Goal: Manage account settings

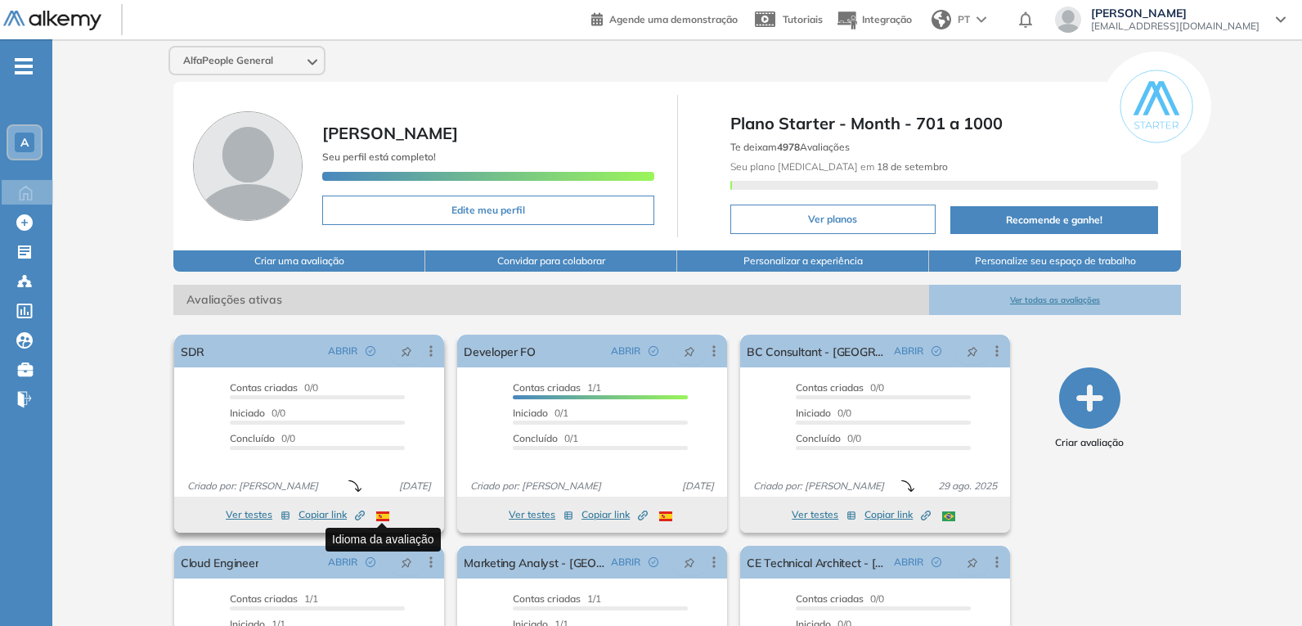
click at [384, 519] on img at bounding box center [382, 516] width 13 height 10
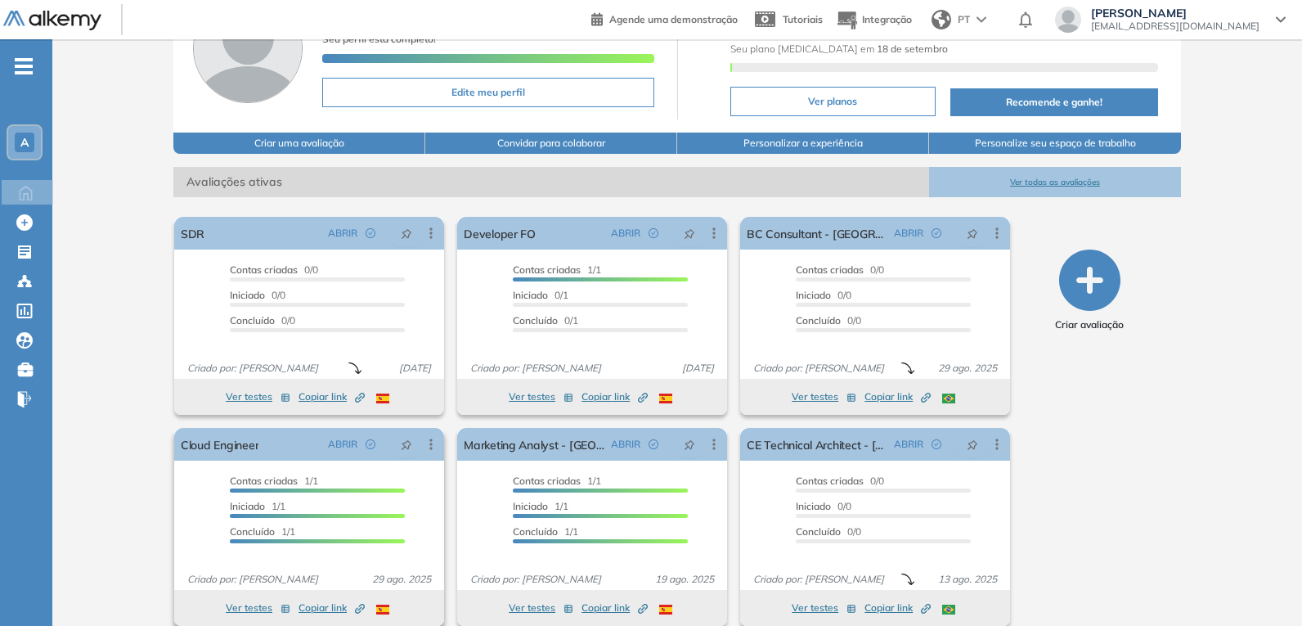
scroll to position [137, 0]
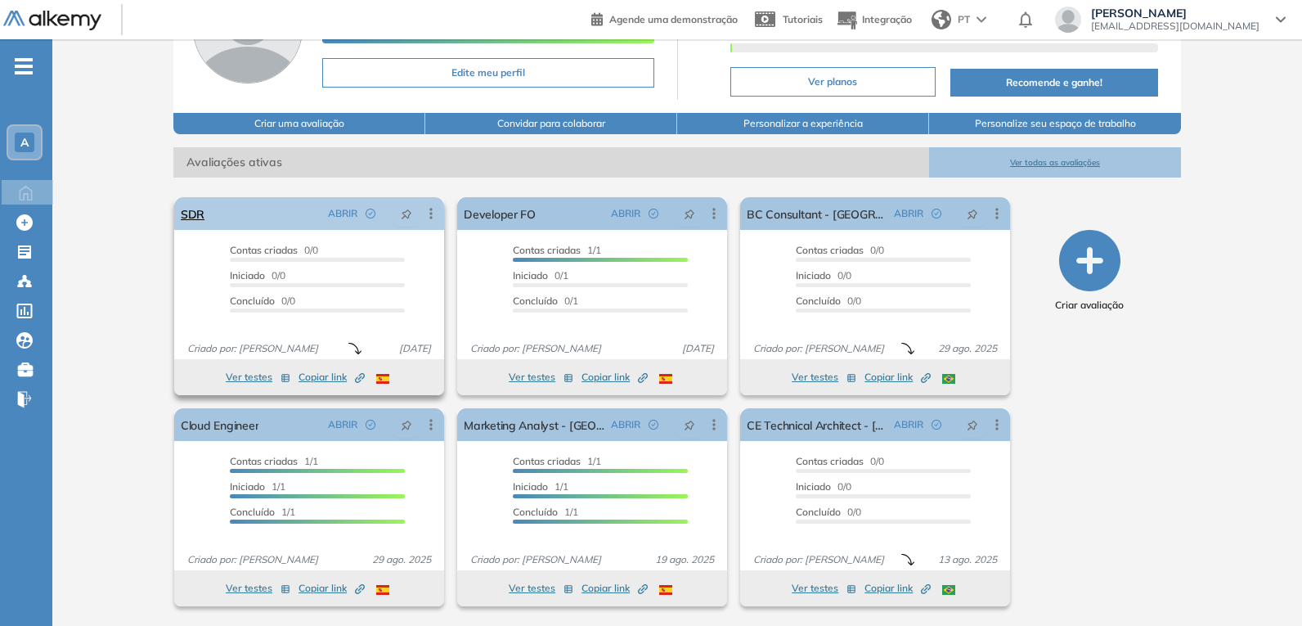
click at [434, 213] on icon at bounding box center [431, 213] width 16 height 16
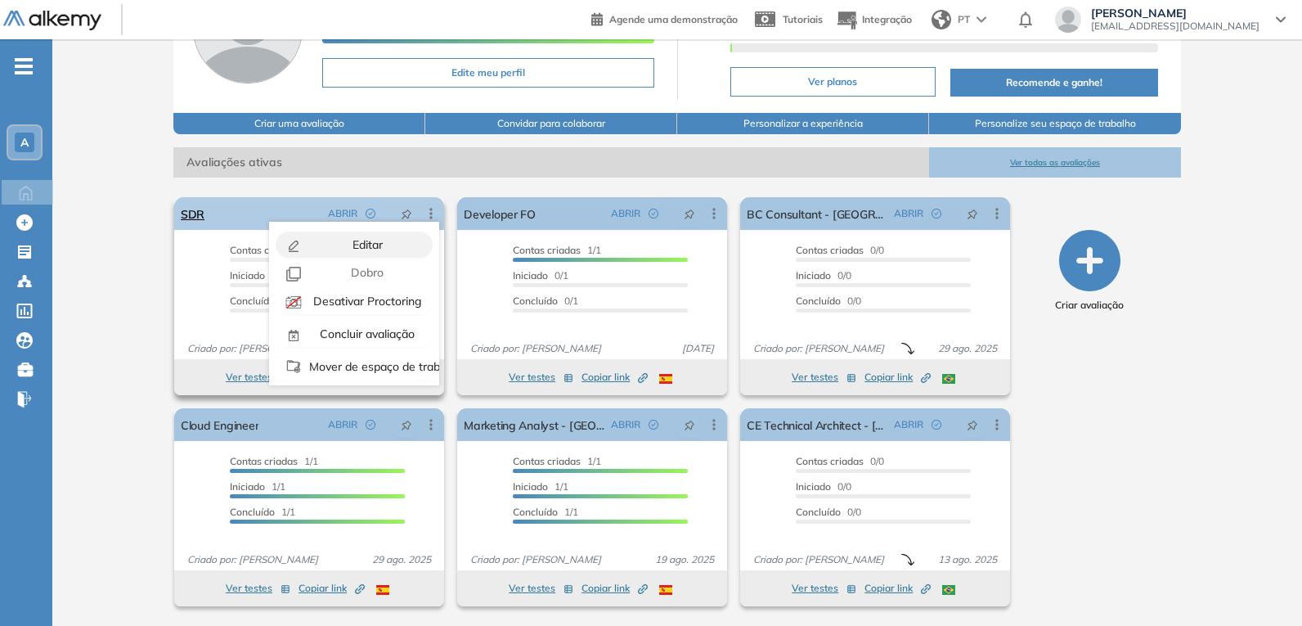
click at [366, 248] on span "Editar" at bounding box center [366, 244] width 34 height 15
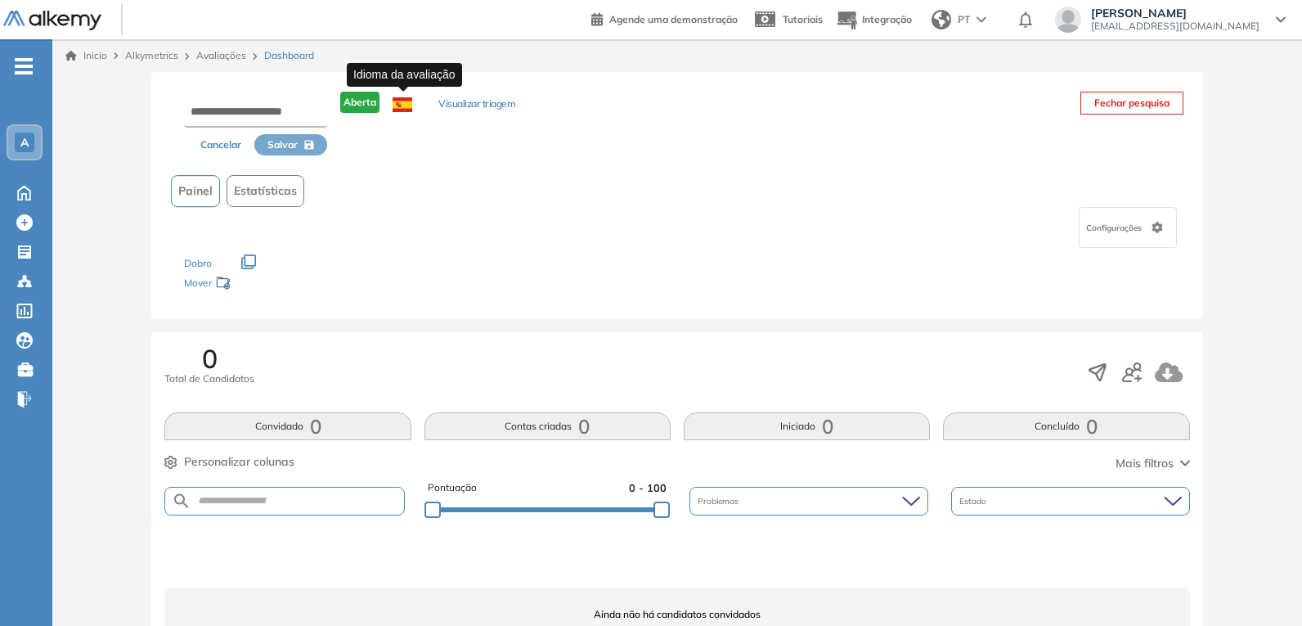
click at [409, 104] on img at bounding box center [403, 104] width 20 height 15
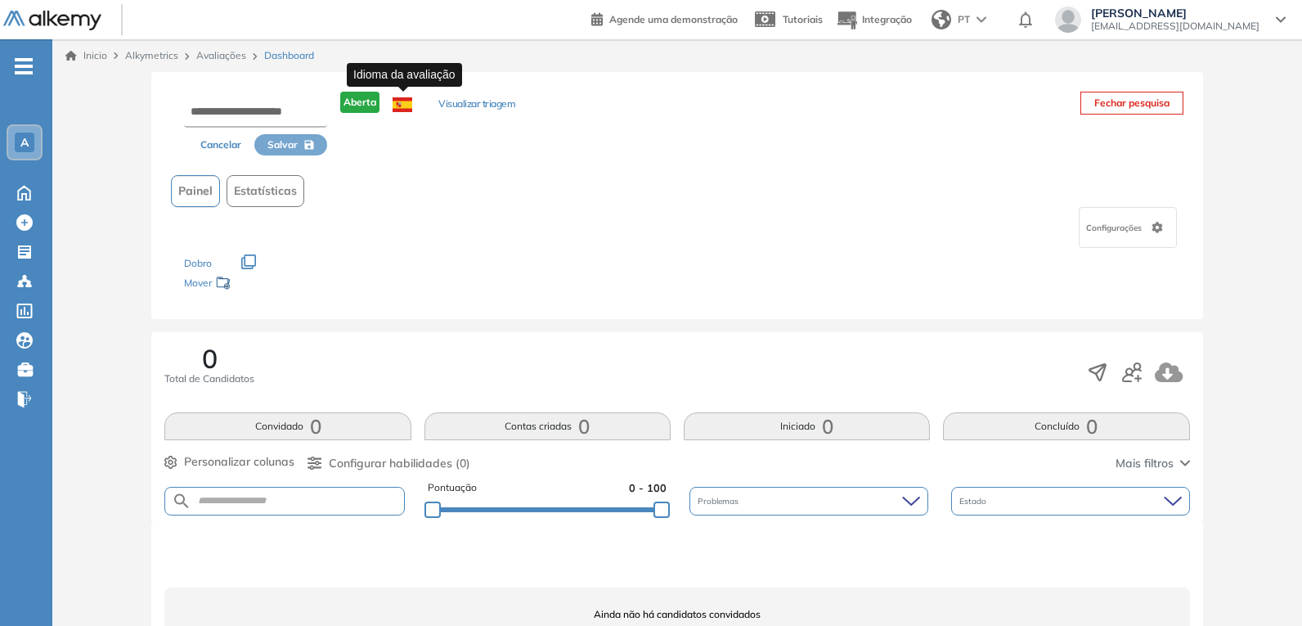
click at [409, 104] on img at bounding box center [403, 104] width 20 height 15
